Goal: Contribute content: Add original content to the website for others to see

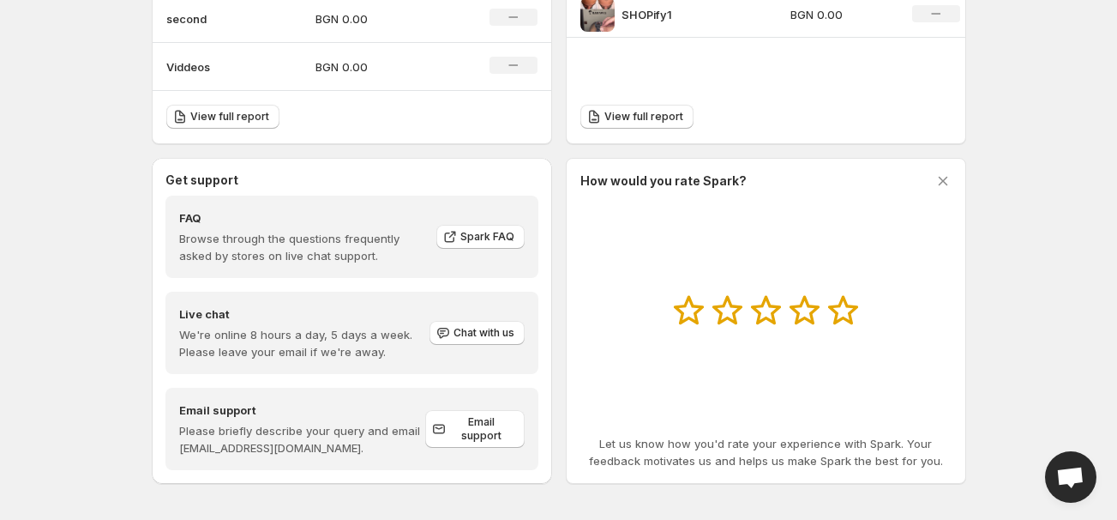
scroll to position [709, 0]
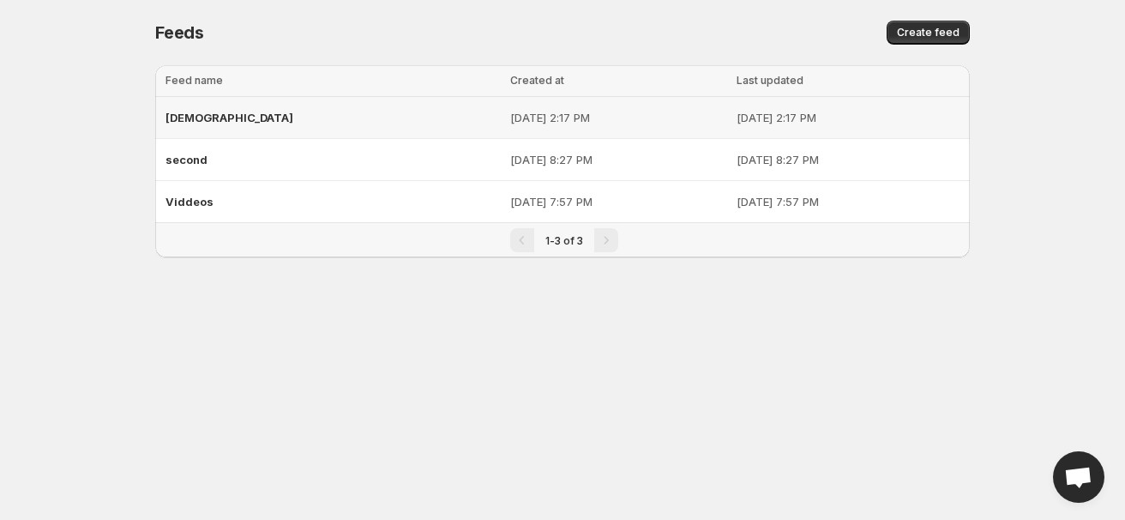
click at [226, 119] on div "[DEMOGRAPHIC_DATA]" at bounding box center [333, 117] width 334 height 31
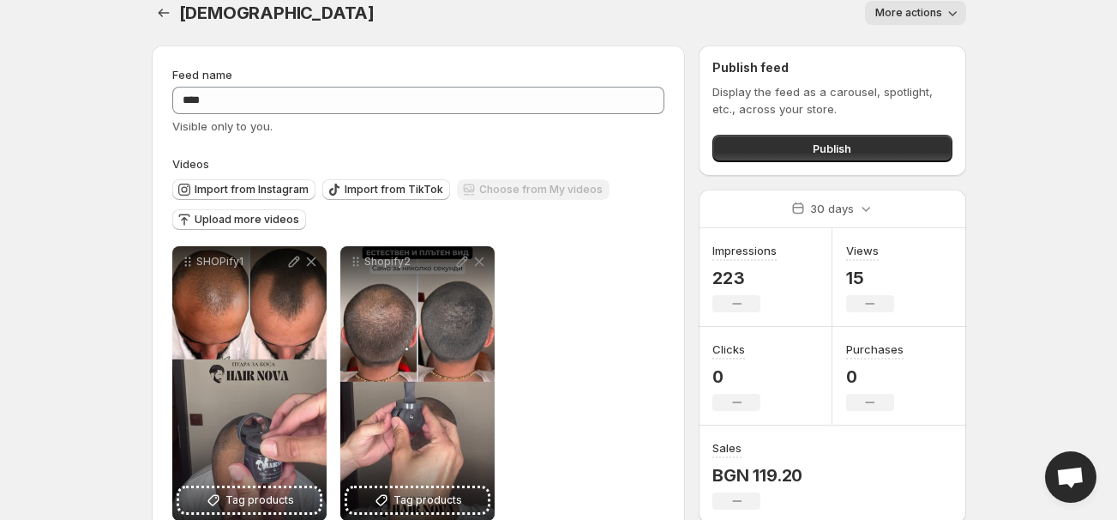
scroll to position [62, 0]
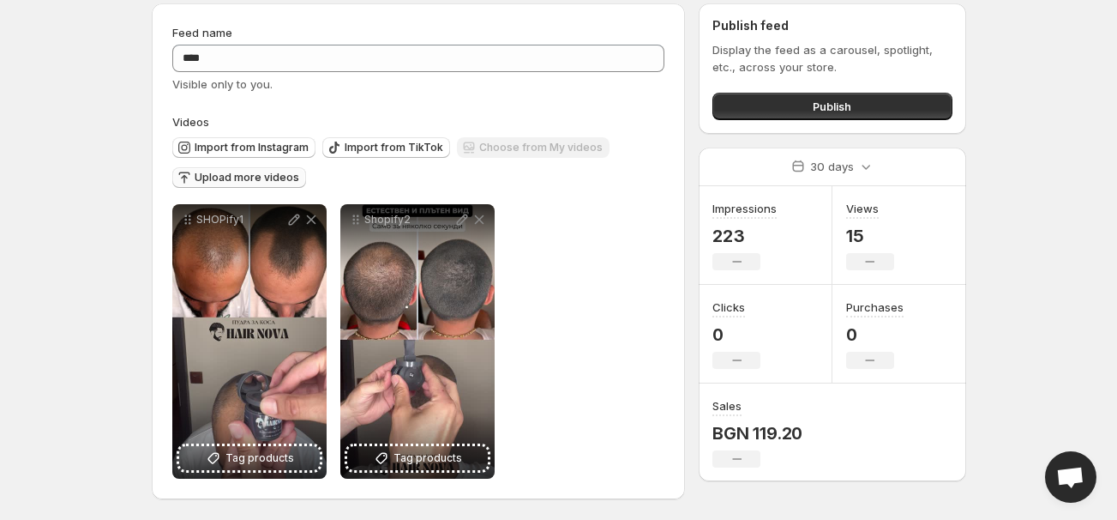
click at [246, 175] on span "Upload more videos" at bounding box center [247, 178] width 105 height 14
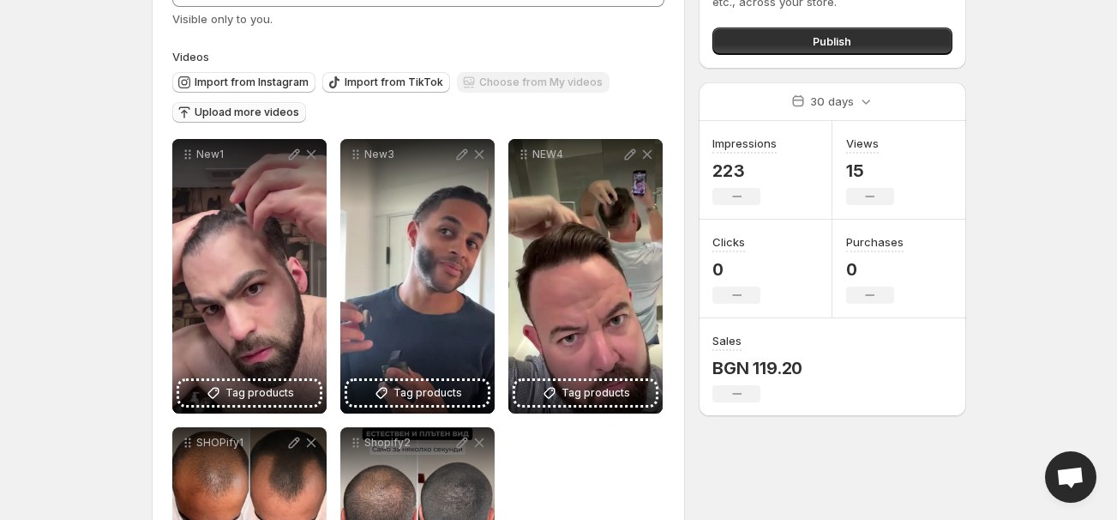
scroll to position [116, 0]
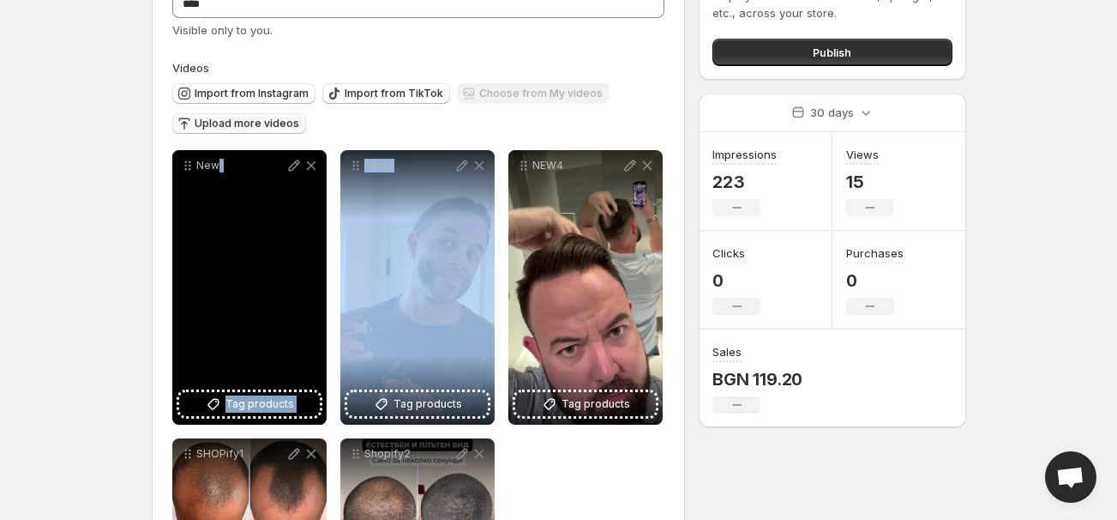
drag, startPoint x: 445, startPoint y: 289, endPoint x: 215, endPoint y: 292, distance: 229.8
click at [215, 292] on div "New1 Tag products Save Cancel Video title **** File extension (e.g., MOV, MP4) …" at bounding box center [418, 431] width 493 height 563
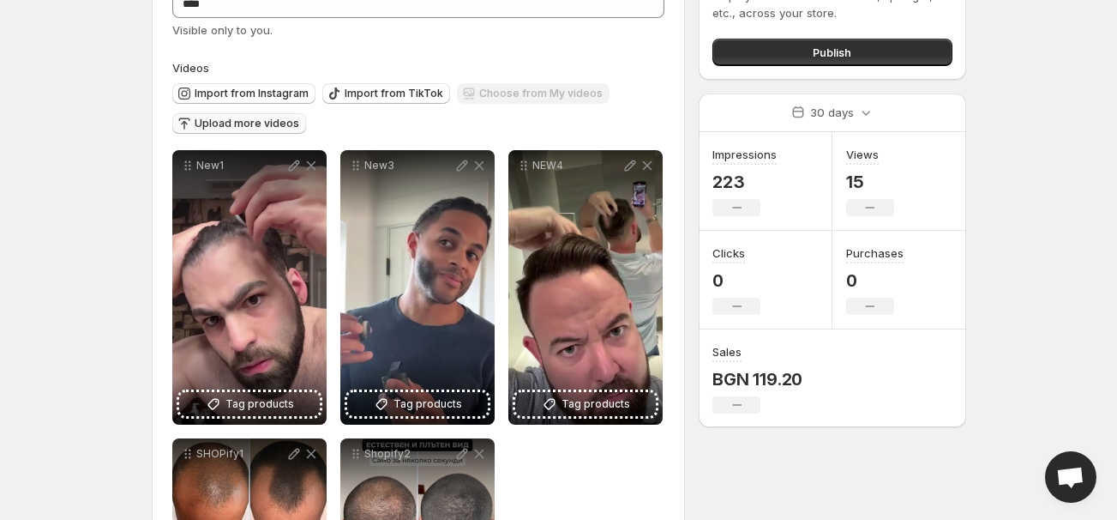
click at [43, 238] on body "Home Feeds Videos Subscription Settings [DEMOGRAPHIC_DATA]. This page is ready …" at bounding box center [558, 144] width 1117 height 520
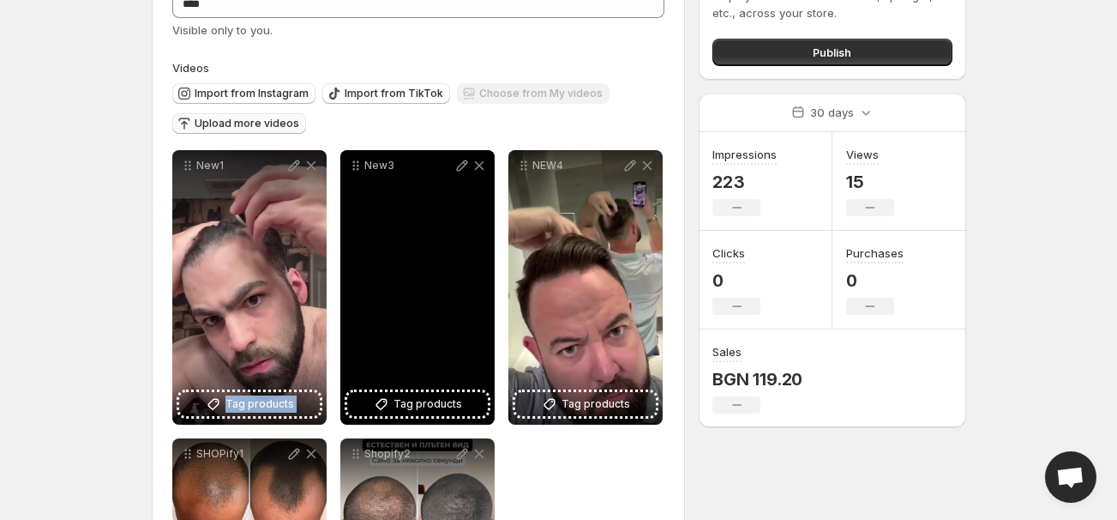
drag, startPoint x: 252, startPoint y: 215, endPoint x: 341, endPoint y: 213, distance: 89.2
click at [341, 213] on div "New1 Tag products Save Cancel Video title **** File extension (e.g., MOV, MP4) …" at bounding box center [418, 431] width 493 height 563
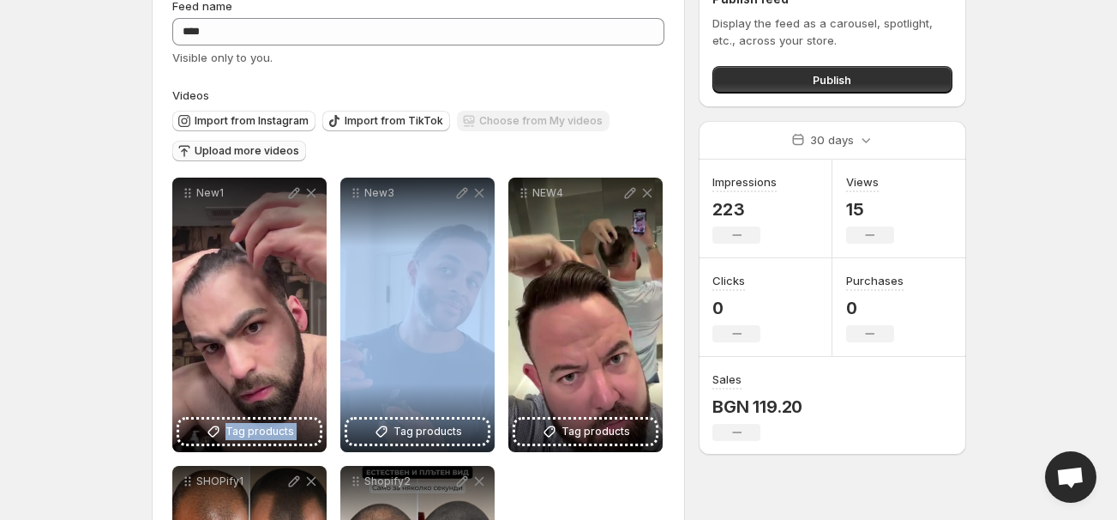
scroll to position [0, 0]
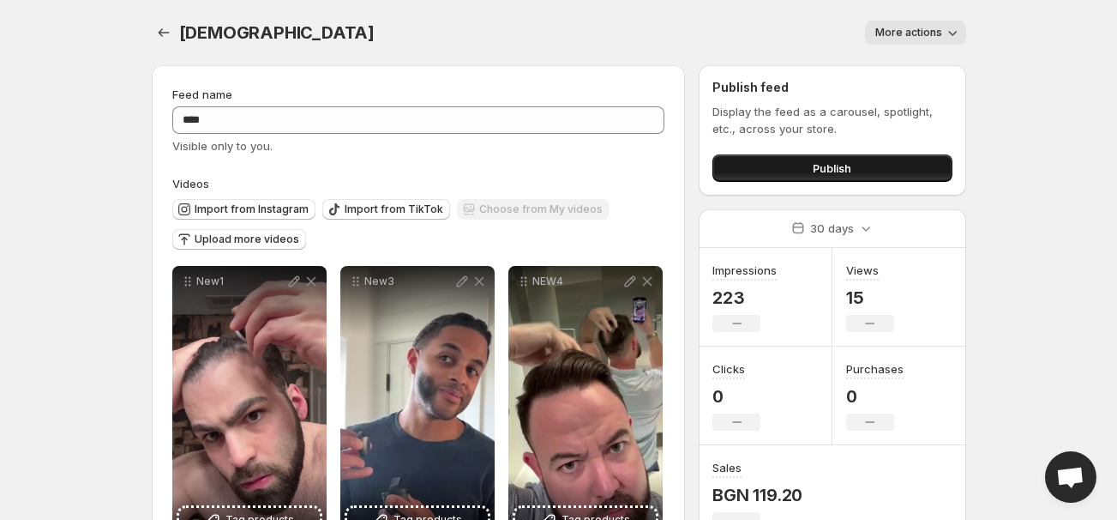
click at [869, 163] on button "Publish" at bounding box center [832, 167] width 239 height 27
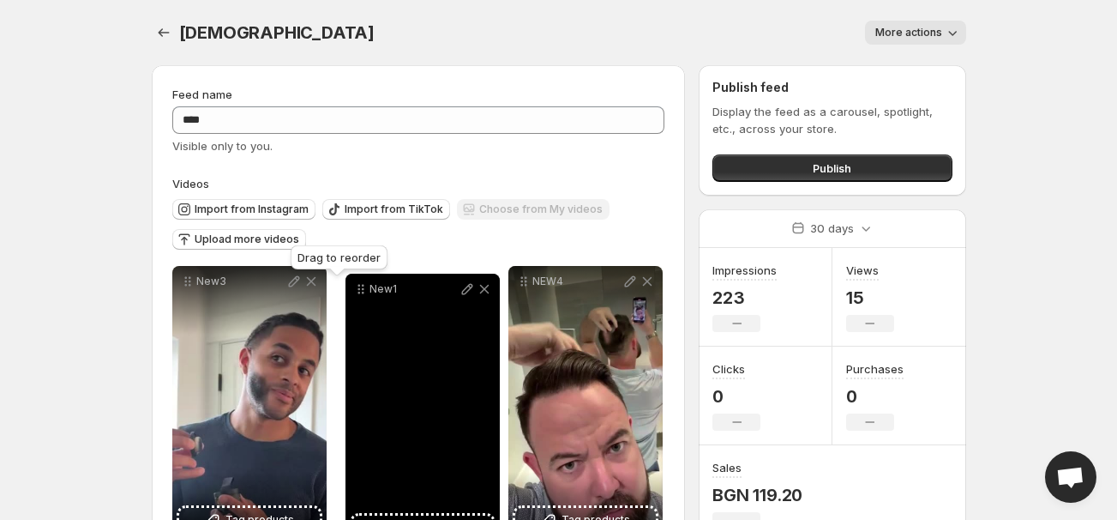
drag, startPoint x: 189, startPoint y: 283, endPoint x: 362, endPoint y: 291, distance: 173.4
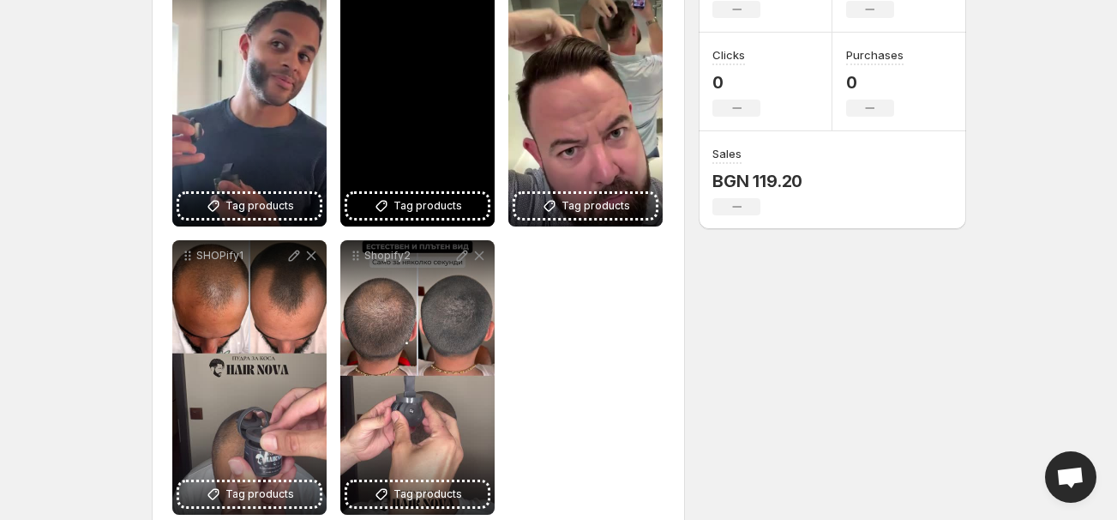
scroll to position [349, 0]
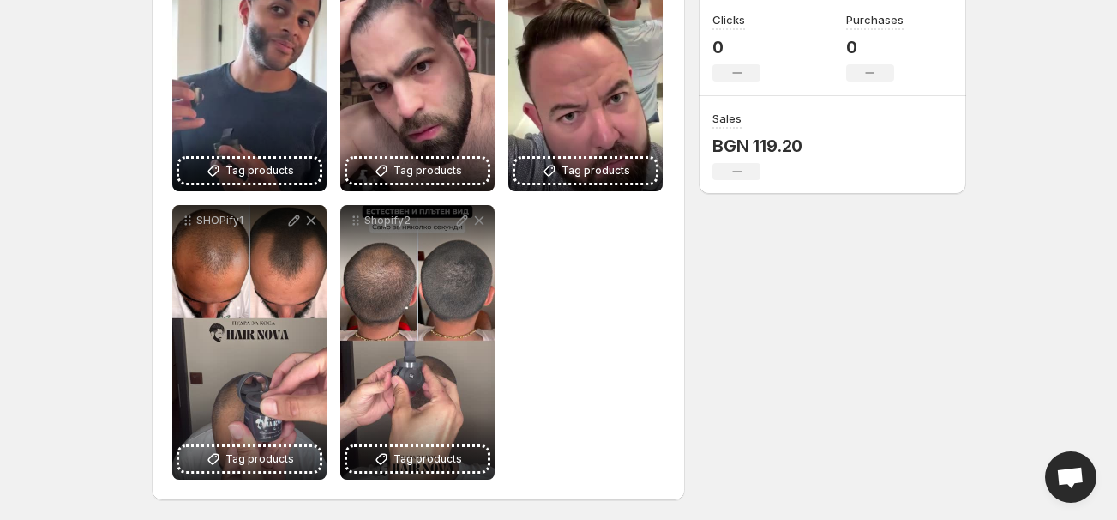
click at [592, 335] on div "New3 Tag products Save Cancel Video title **** File extension (e.g., MOV, MP4) …" at bounding box center [418, 198] width 493 height 563
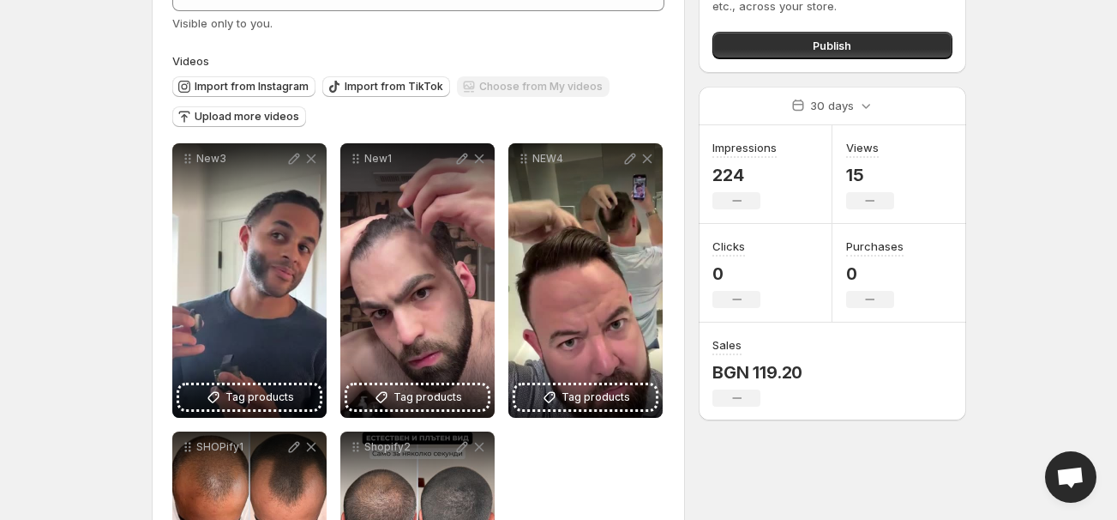
scroll to position [116, 0]
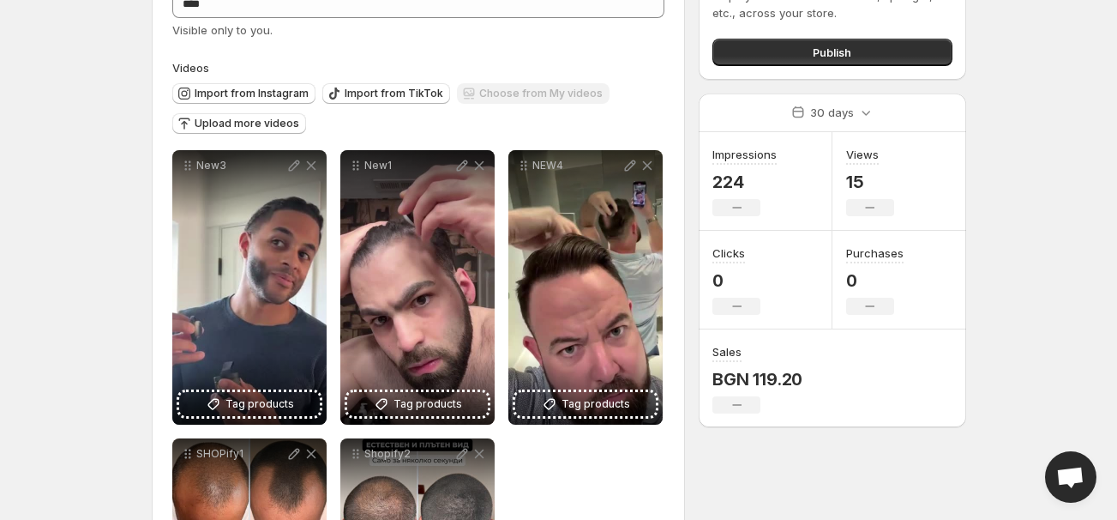
click at [557, 128] on div "Import from Instagram Import from TikTok Choose from My videos Upload more vide…" at bounding box center [416, 106] width 500 height 60
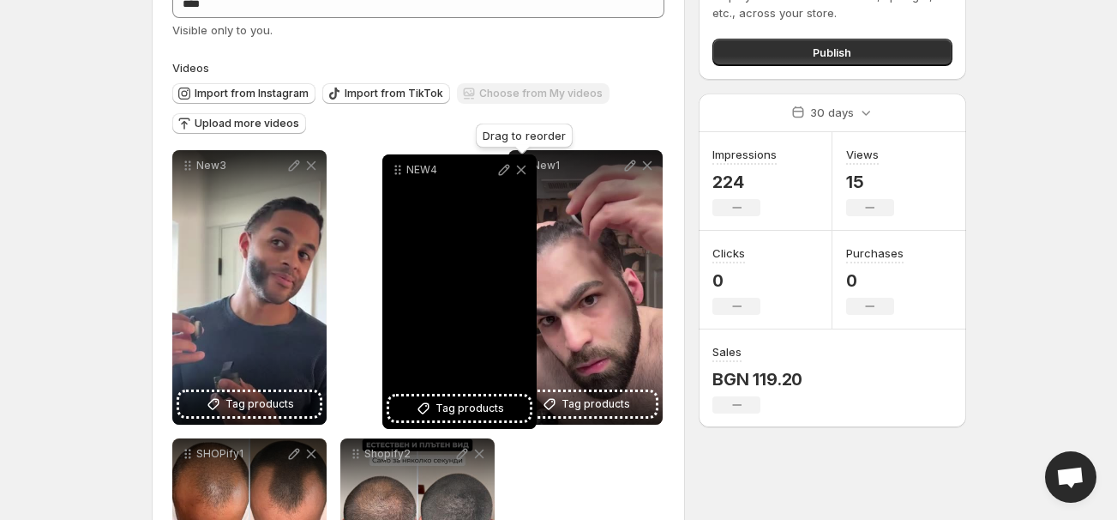
drag, startPoint x: 525, startPoint y: 170, endPoint x: 399, endPoint y: 173, distance: 126.1
click at [399, 173] on icon at bounding box center [400, 173] width 3 height 3
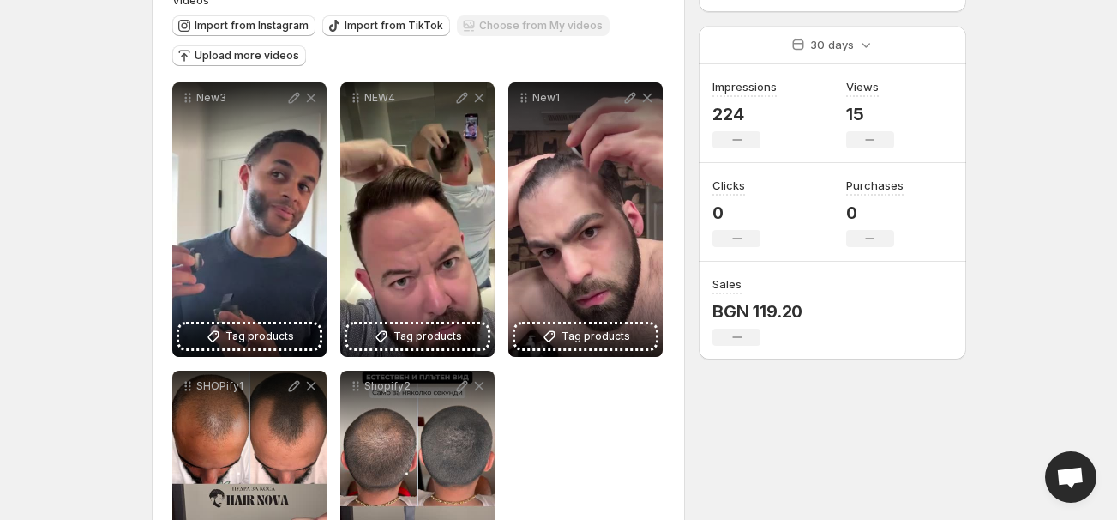
scroll to position [311, 0]
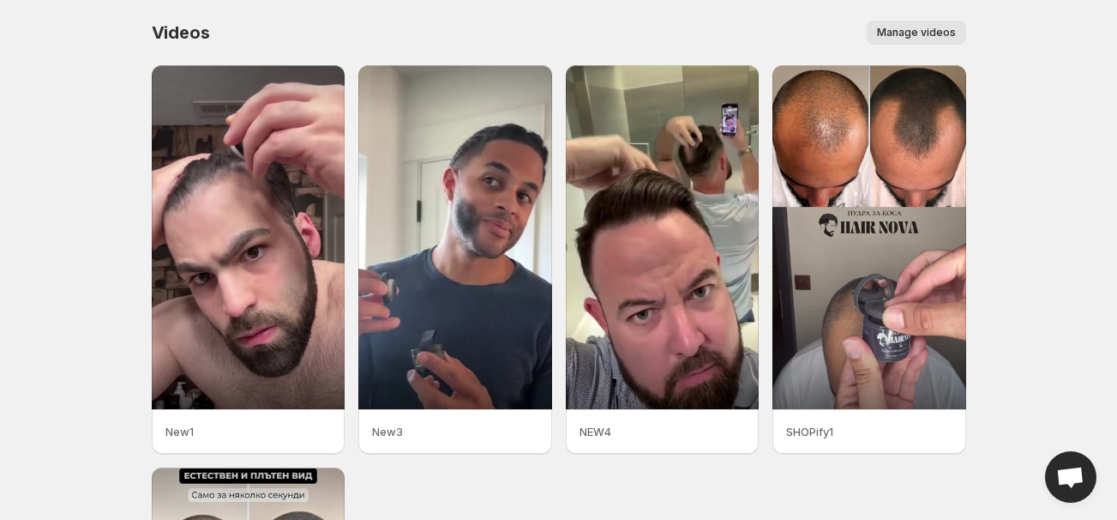
click at [944, 36] on span "Manage videos" at bounding box center [916, 33] width 79 height 14
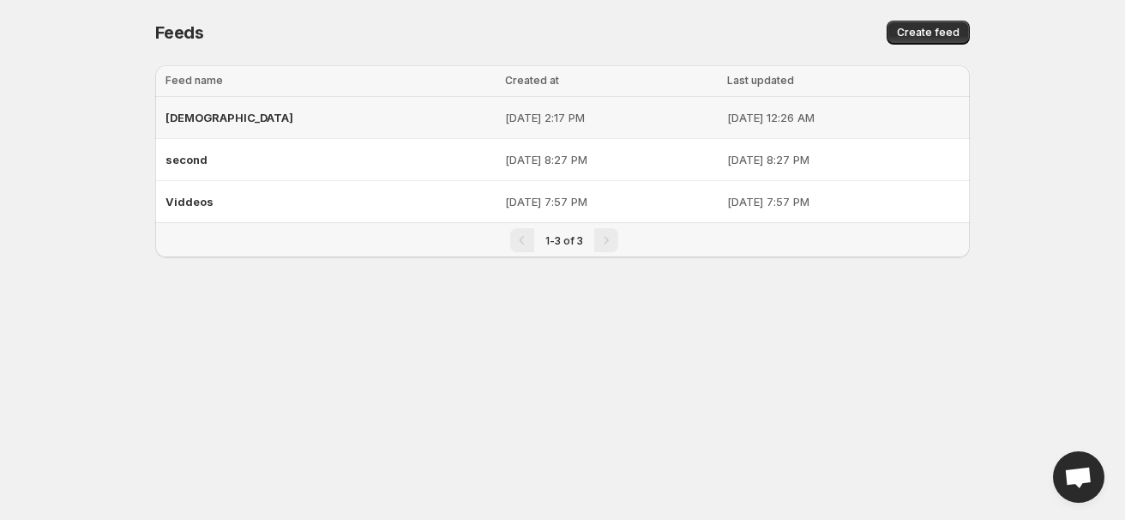
click at [180, 115] on span "[DEMOGRAPHIC_DATA]" at bounding box center [230, 118] width 128 height 14
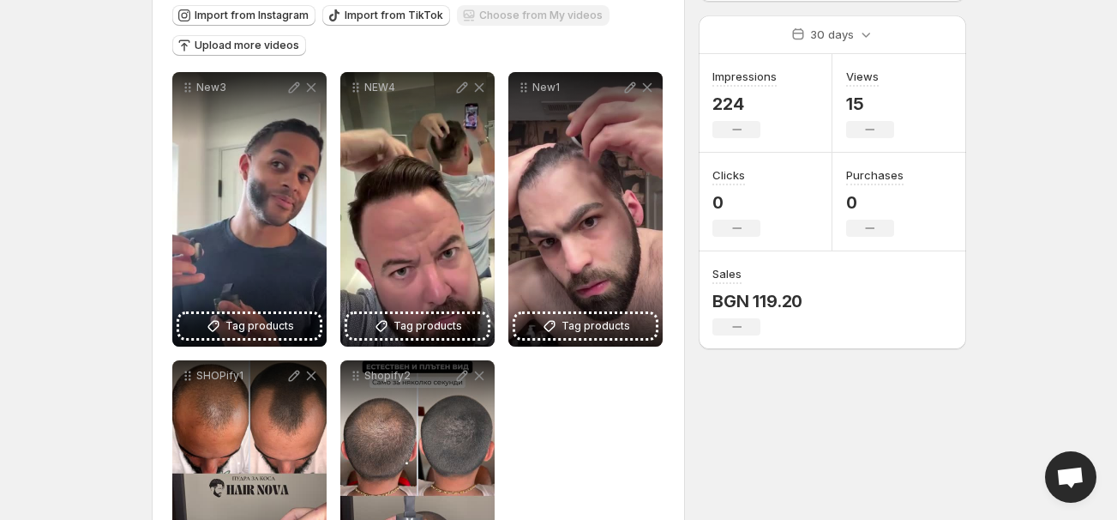
scroll to position [116, 0]
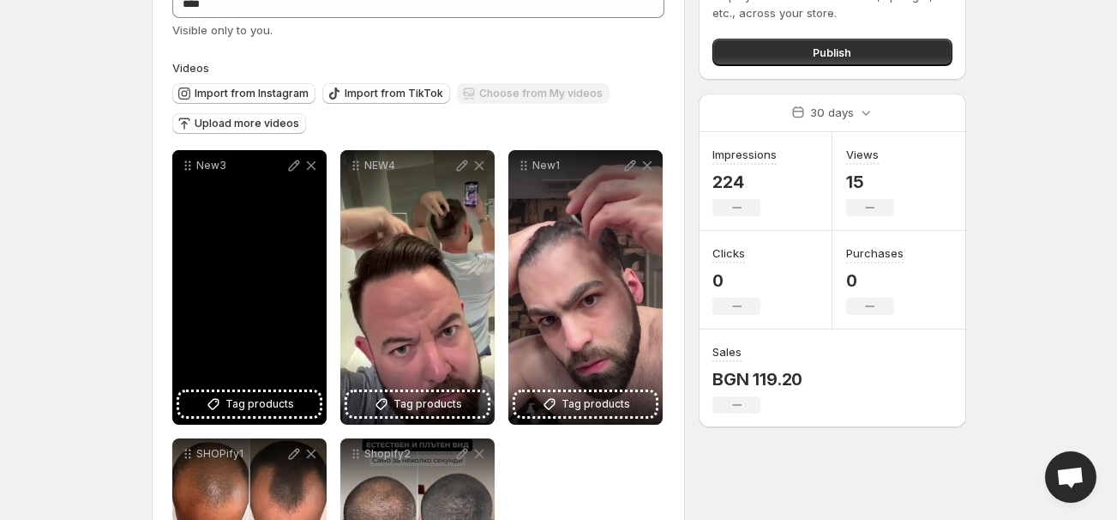
click at [241, 286] on div "New3" at bounding box center [249, 287] width 154 height 274
